Goal: Find specific page/section: Find specific page/section

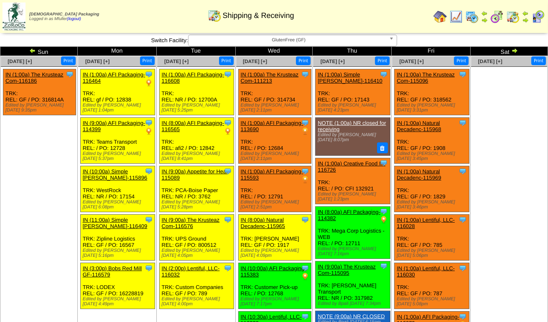
click at [534, 20] on img at bounding box center [537, 16] width 13 height 13
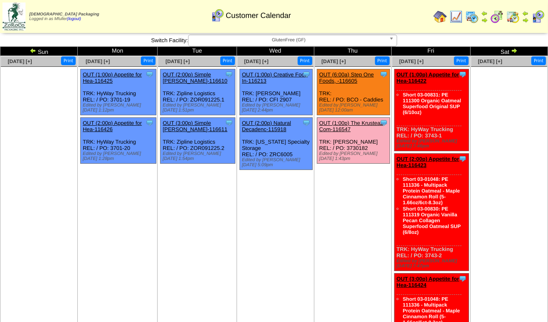
click at [356, 39] on span "GlutenFree (GF)" at bounding box center [289, 40] width 194 height 10
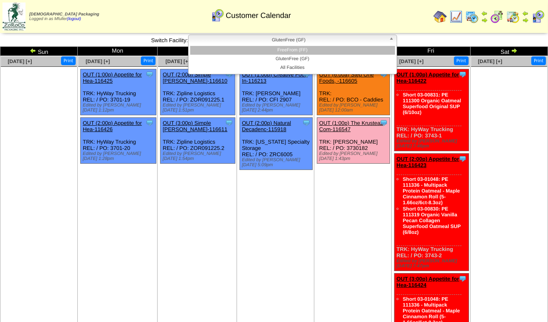
click at [351, 53] on li "FreeFrom (FF)" at bounding box center [292, 50] width 205 height 9
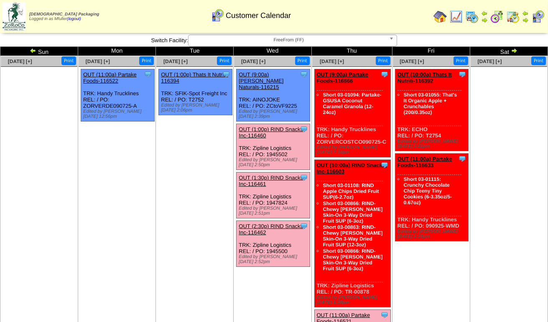
click at [526, 20] on img at bounding box center [525, 20] width 7 height 7
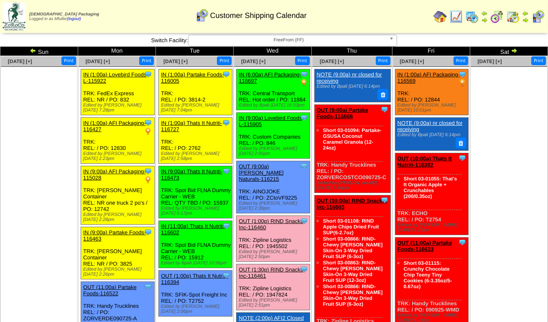
click at [331, 39] on span "FreeFrom (FF)" at bounding box center [289, 40] width 194 height 10
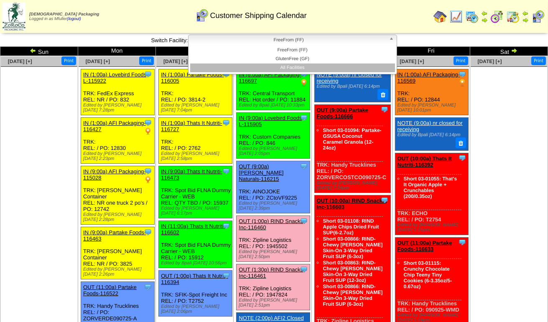
click at [323, 66] on li "All Facilities" at bounding box center [292, 68] width 205 height 9
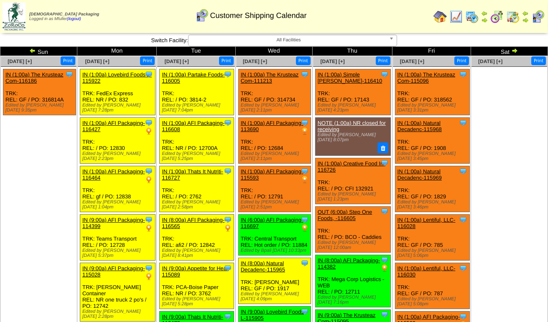
click at [537, 19] on img at bounding box center [537, 16] width 13 height 13
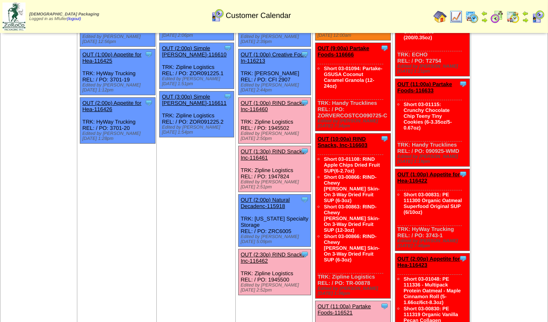
scroll to position [84, 0]
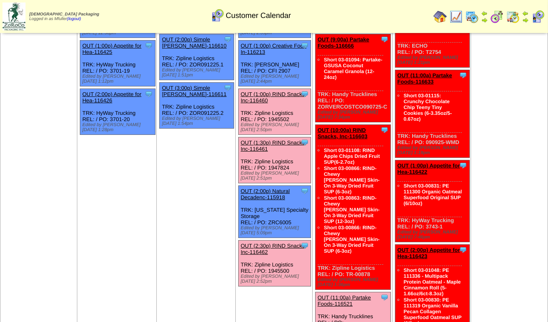
click at [513, 18] on img at bounding box center [512, 16] width 13 height 13
